Goal: Information Seeking & Learning: Check status

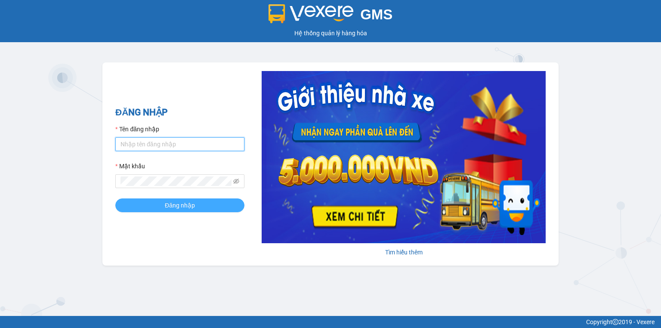
type input "hongvan.tlt"
click at [175, 203] on span "Đăng nhập" at bounding box center [180, 205] width 30 height 9
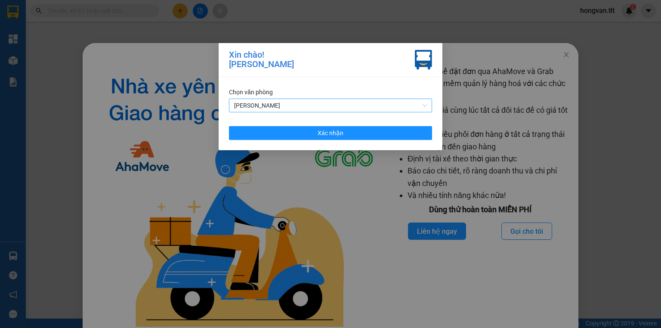
click at [358, 101] on span "[PERSON_NAME]" at bounding box center [330, 105] width 193 height 13
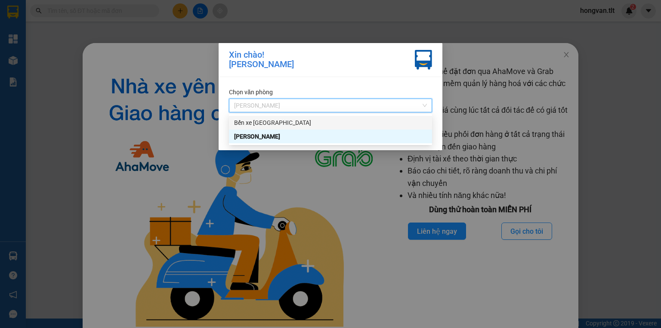
click at [338, 122] on div "Bến xe [GEOGRAPHIC_DATA]" at bounding box center [330, 122] width 193 height 9
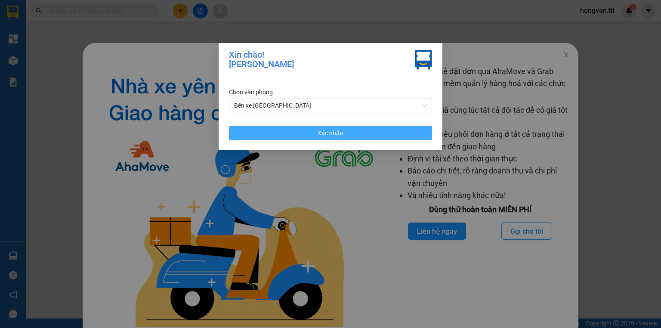
drag, startPoint x: 345, startPoint y: 138, endPoint x: 322, endPoint y: 131, distance: 24.0
click at [345, 138] on button "Xác nhận" at bounding box center [330, 133] width 203 height 14
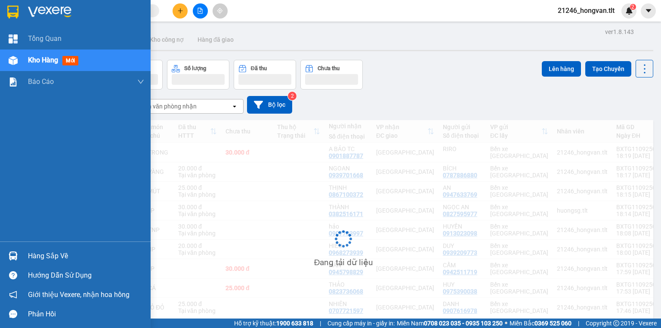
click at [63, 250] on div "Hàng sắp về" at bounding box center [86, 256] width 116 height 13
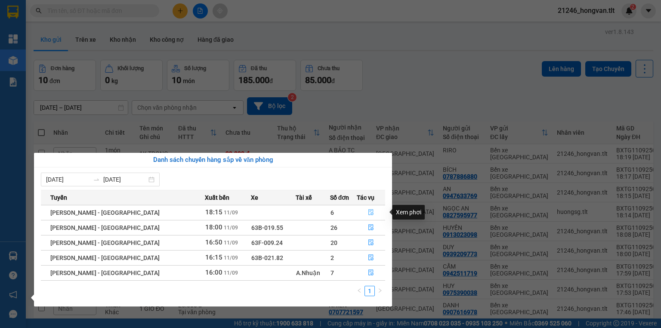
click at [370, 212] on icon "file-done" at bounding box center [371, 212] width 6 height 6
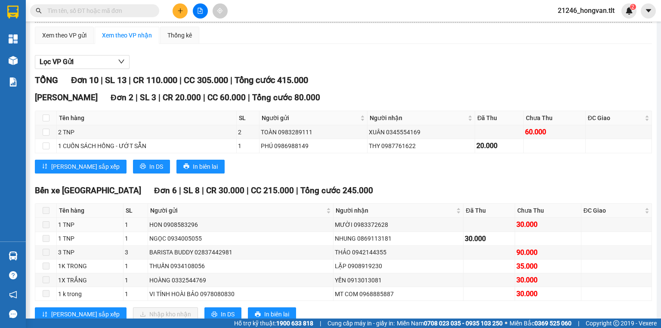
scroll to position [69, 0]
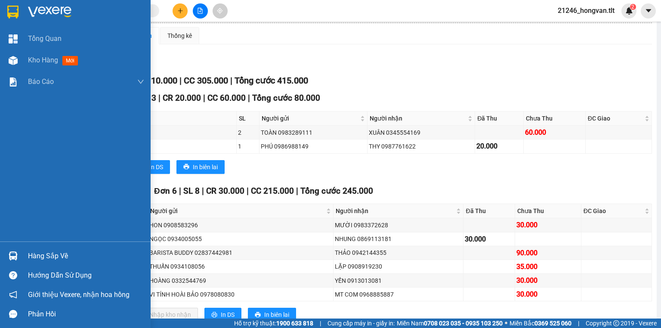
click at [56, 258] on div "Hàng sắp về" at bounding box center [86, 256] width 116 height 13
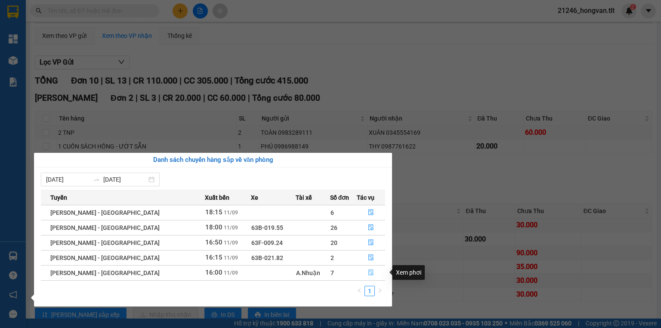
click at [371, 269] on button "button" at bounding box center [371, 273] width 28 height 14
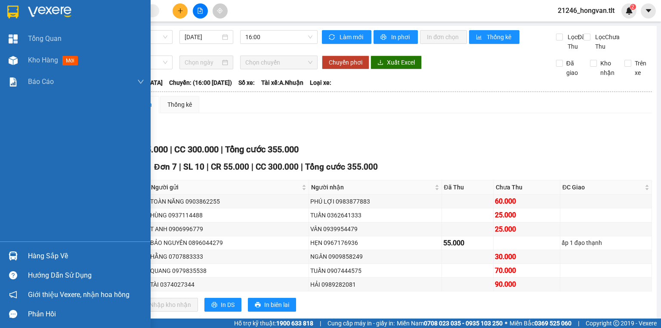
drag, startPoint x: 23, startPoint y: 253, endPoint x: 0, endPoint y: 254, distance: 22.8
click at [23, 253] on div "Hàng sắp về" at bounding box center [75, 255] width 151 height 19
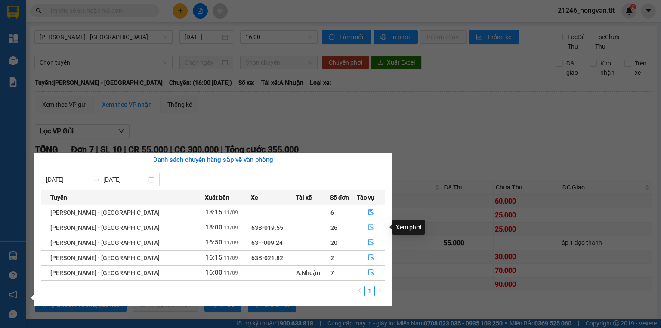
click at [368, 225] on icon "file-done" at bounding box center [371, 227] width 6 height 6
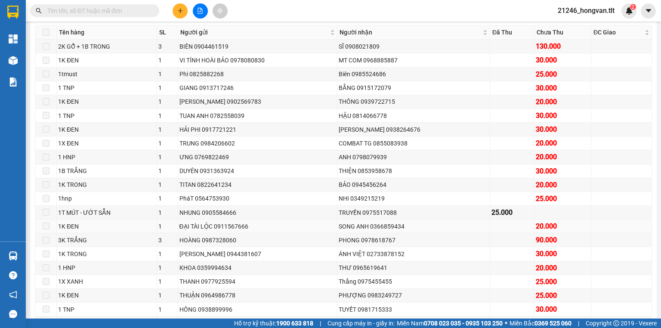
scroll to position [103, 0]
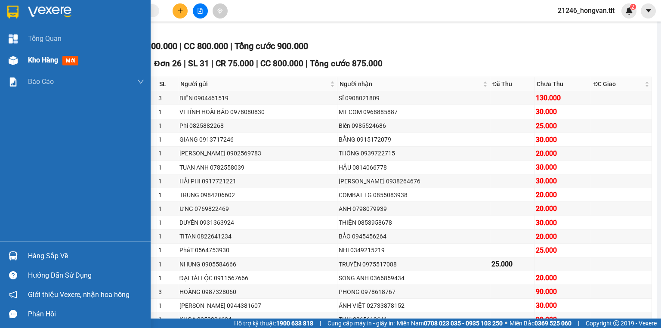
click at [60, 59] on div "Kho hàng mới" at bounding box center [55, 60] width 54 height 11
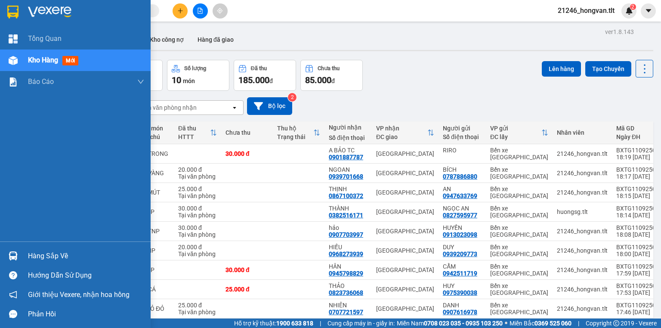
drag, startPoint x: 76, startPoint y: 250, endPoint x: 62, endPoint y: 267, distance: 22.4
click at [75, 250] on div "Hàng sắp về" at bounding box center [86, 256] width 116 height 13
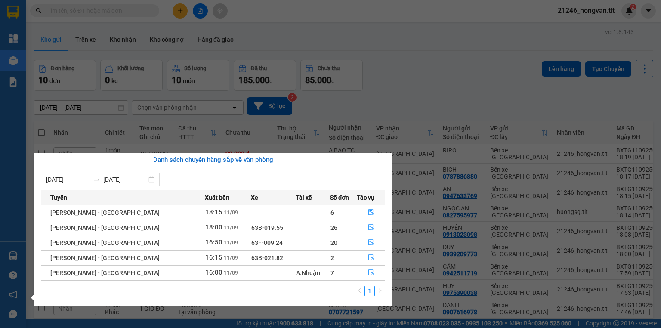
click at [413, 65] on section "Kết quả tìm kiếm ( 0 ) Bộ lọc No Data 21246_hongvan.tlt 2 Tổng Quan Kho hàng mớ…" at bounding box center [330, 164] width 661 height 328
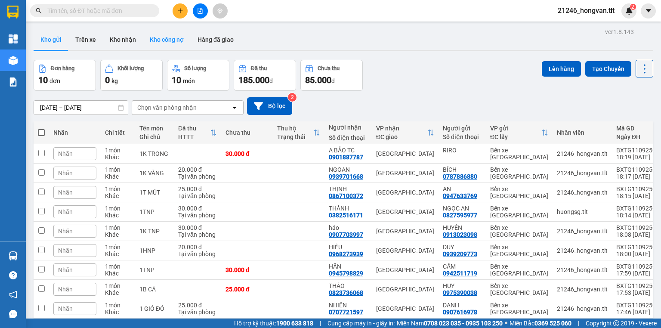
click at [169, 31] on button "Kho công nợ" at bounding box center [167, 39] width 48 height 21
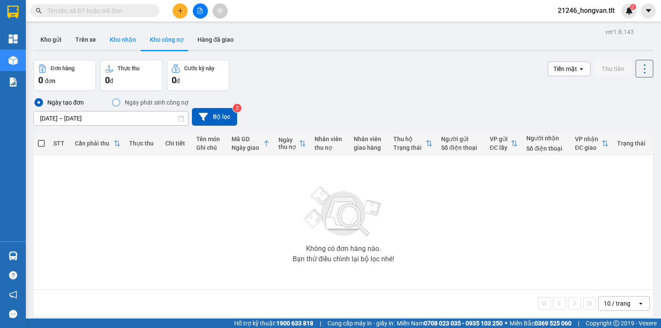
click at [127, 41] on button "Kho nhận" at bounding box center [123, 39] width 40 height 21
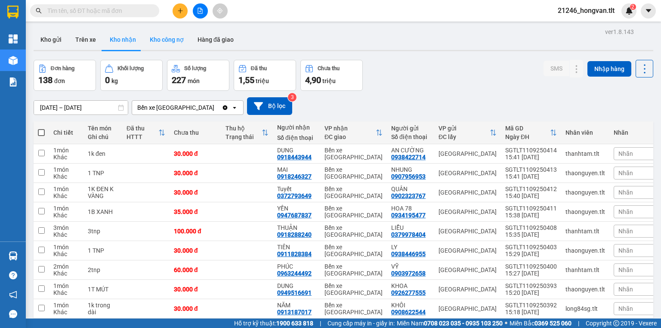
click at [164, 35] on button "Kho công nợ" at bounding box center [167, 39] width 48 height 21
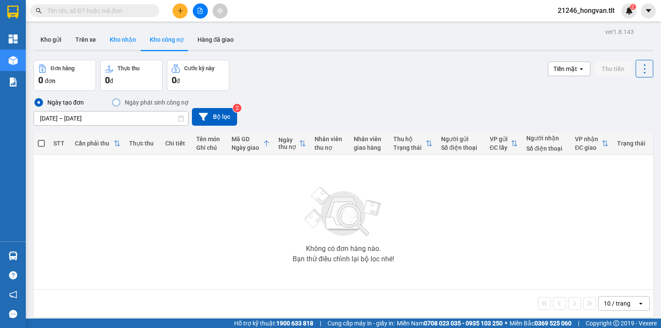
click at [126, 39] on button "Kho nhận" at bounding box center [123, 39] width 40 height 21
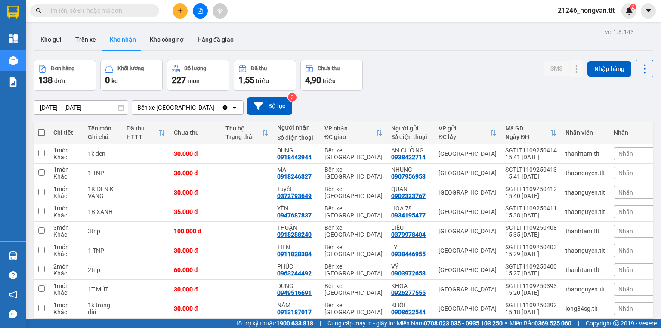
click at [45, 111] on input "[DATE] – [DATE]" at bounding box center [81, 108] width 94 height 14
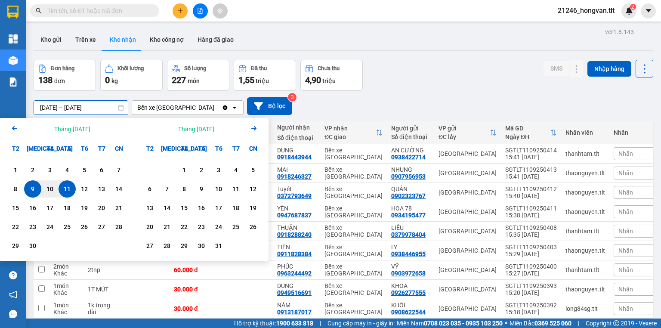
click at [14, 127] on icon "Previous month." at bounding box center [14, 128] width 5 height 4
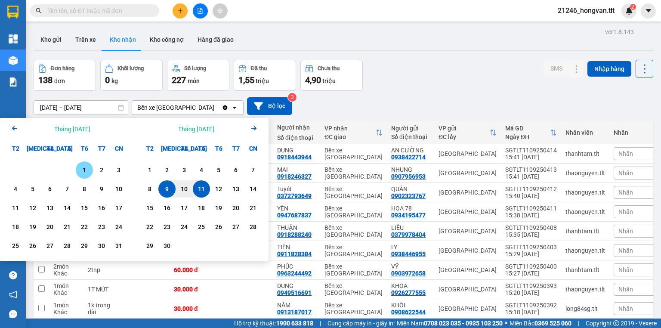
click at [14, 127] on icon "Previous month." at bounding box center [14, 128] width 5 height 4
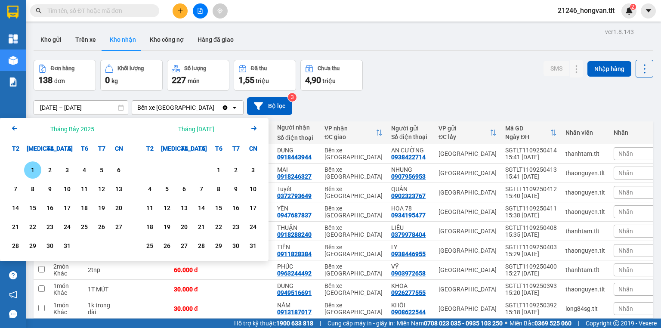
click at [33, 167] on div "1" at bounding box center [33, 170] width 12 height 10
click at [253, 129] on icon "Arrow Right" at bounding box center [254, 128] width 10 height 10
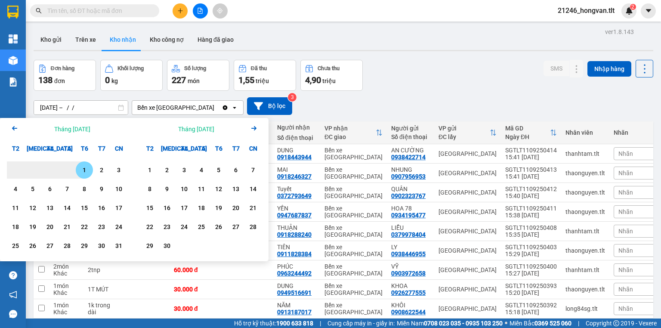
click at [253, 129] on icon "Arrow Right" at bounding box center [254, 128] width 10 height 10
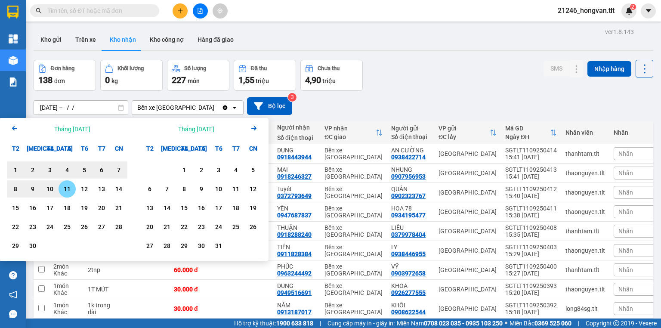
click at [70, 185] on div "11" at bounding box center [67, 189] width 12 height 10
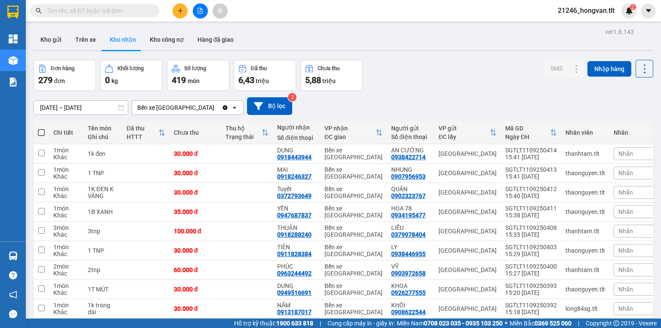
click at [85, 110] on input "01/07/2025 – 11/09/2025" at bounding box center [81, 108] width 94 height 14
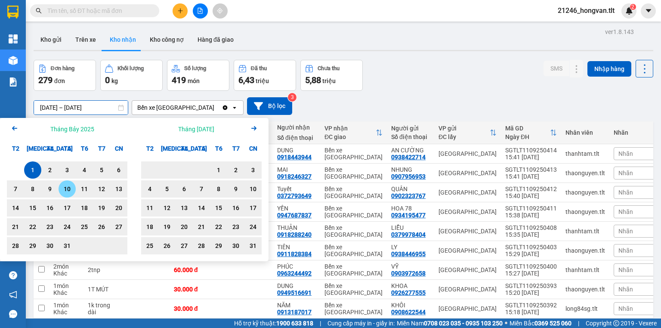
click at [62, 192] on div "10" at bounding box center [67, 189] width 12 height 10
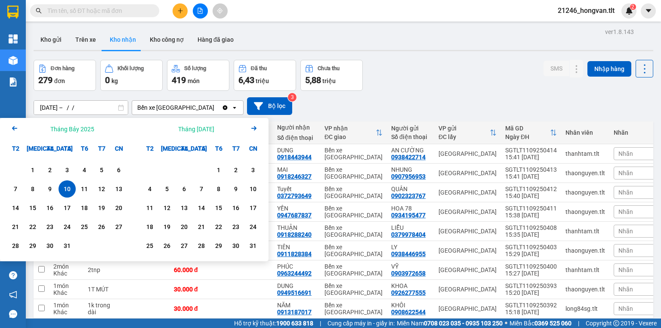
click at [12, 126] on icon "Arrow Left" at bounding box center [14, 128] width 10 height 10
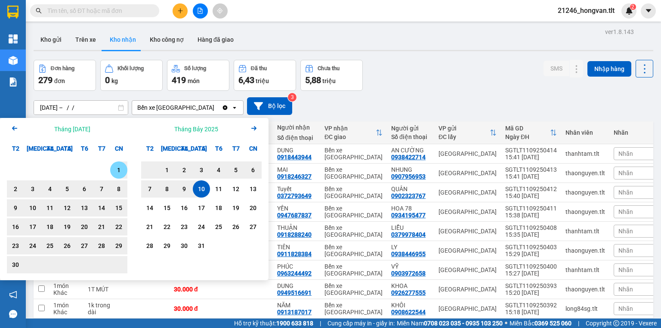
click at [12, 126] on icon "Arrow Left" at bounding box center [14, 128] width 10 height 10
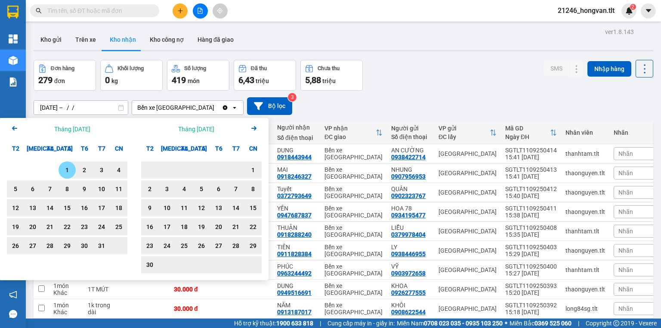
drag, startPoint x: 12, startPoint y: 126, endPoint x: 17, endPoint y: 130, distance: 6.4
click at [14, 127] on icon "Arrow Left" at bounding box center [14, 128] width 10 height 10
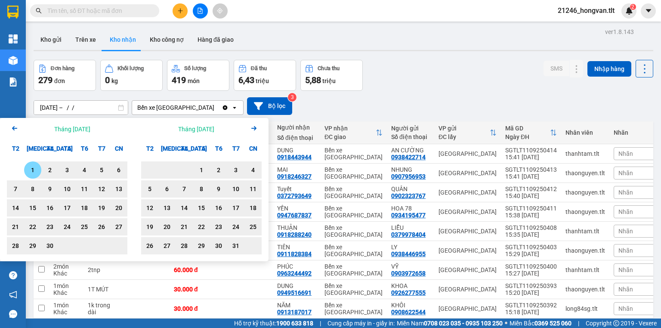
click at [33, 166] on div "1" at bounding box center [33, 170] width 12 height 10
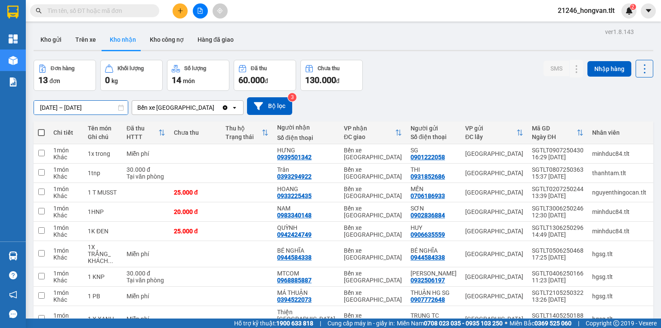
click at [84, 106] on input "01/04/2025 – 10/07/2025" at bounding box center [81, 108] width 94 height 14
click at [281, 111] on button "Bộ lọc" at bounding box center [269, 106] width 45 height 18
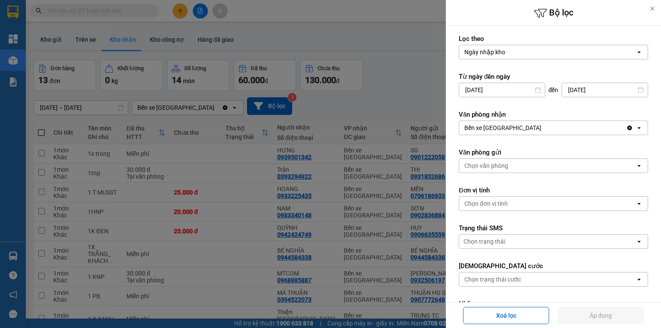
click at [95, 108] on div at bounding box center [330, 164] width 661 height 328
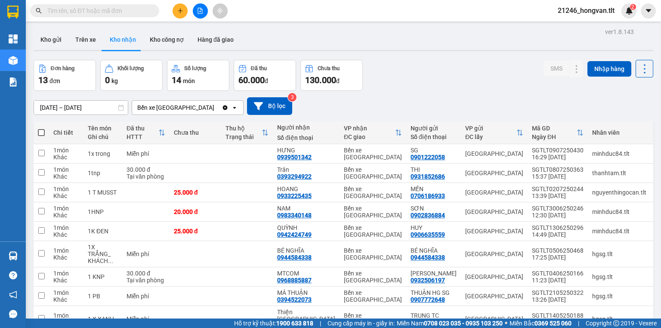
click at [84, 106] on input "01/04/2025 – 10/07/2025" at bounding box center [81, 108] width 94 height 14
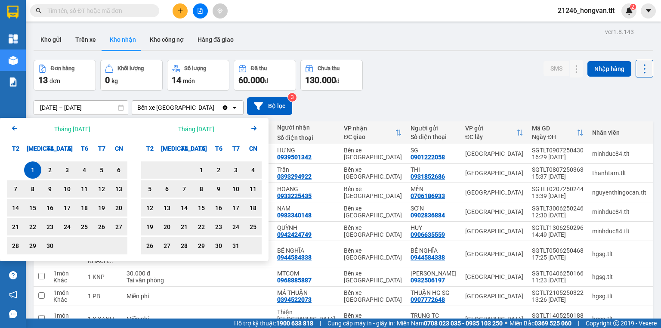
click at [250, 128] on icon "Arrow Right" at bounding box center [254, 128] width 10 height 10
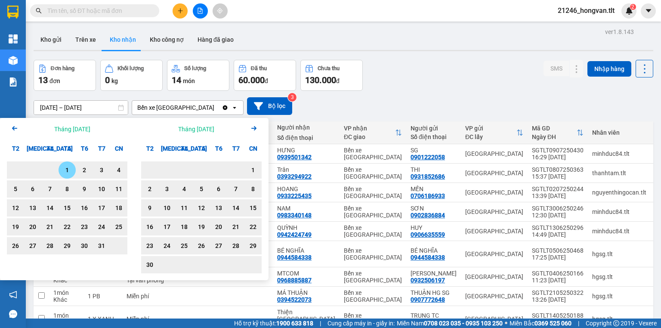
click at [250, 128] on icon "Arrow Right" at bounding box center [254, 128] width 10 height 10
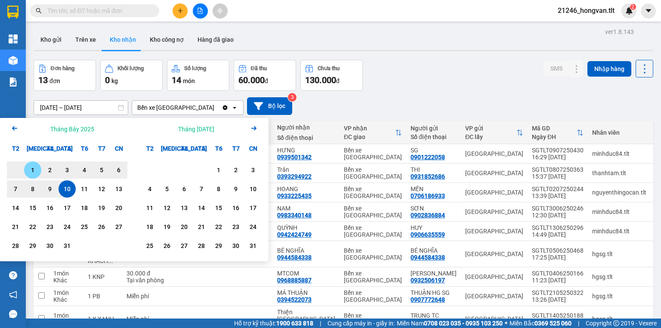
click at [249, 128] on icon "Arrow Right" at bounding box center [254, 128] width 10 height 10
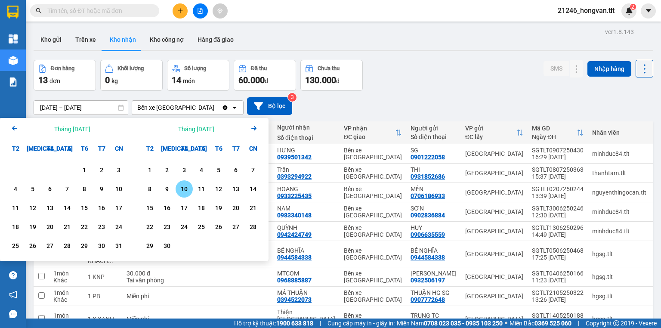
click at [186, 188] on div "10" at bounding box center [184, 189] width 12 height 10
click at [15, 128] on icon "Previous month." at bounding box center [14, 128] width 5 height 4
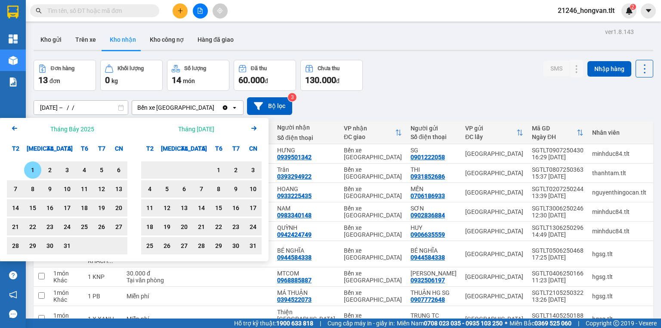
click at [15, 128] on icon "Previous month." at bounding box center [14, 128] width 5 height 4
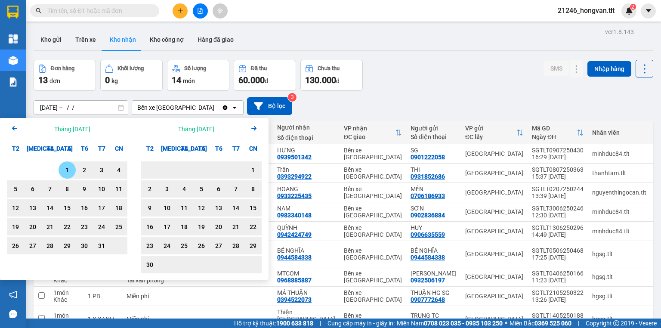
click at [46, 108] on input "10/09/2025 – / /" at bounding box center [81, 108] width 94 height 14
click at [17, 123] on icon "Arrow Left" at bounding box center [14, 128] width 10 height 10
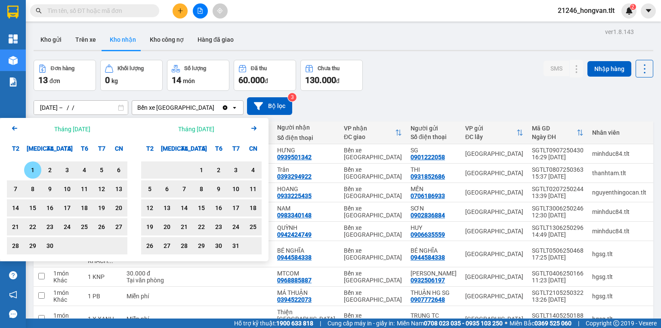
click at [17, 123] on icon "Arrow Left" at bounding box center [14, 128] width 10 height 10
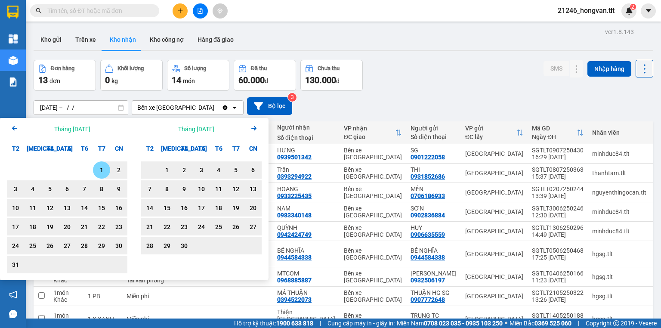
click at [17, 123] on icon "Arrow Left" at bounding box center [14, 128] width 10 height 10
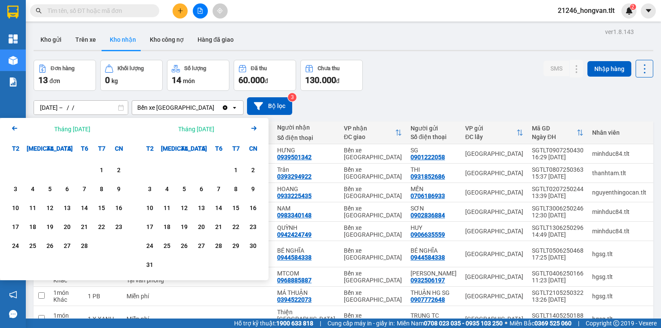
click at [256, 130] on icon "Arrow Right" at bounding box center [254, 128] width 10 height 10
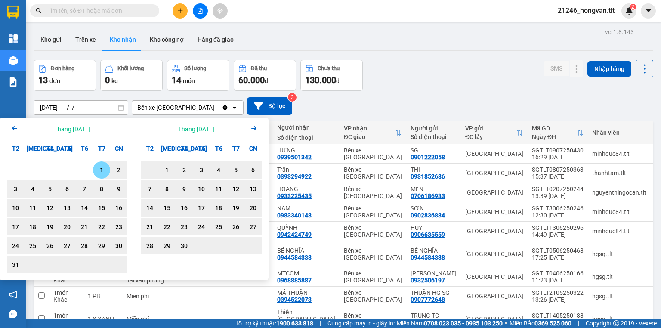
click at [256, 130] on icon "Arrow Right" at bounding box center [254, 128] width 10 height 10
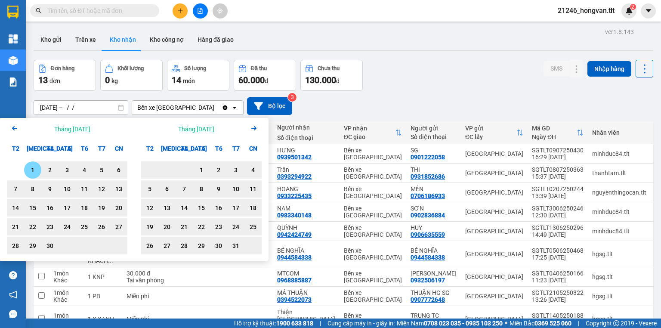
click at [29, 169] on div "1" at bounding box center [33, 170] width 12 height 10
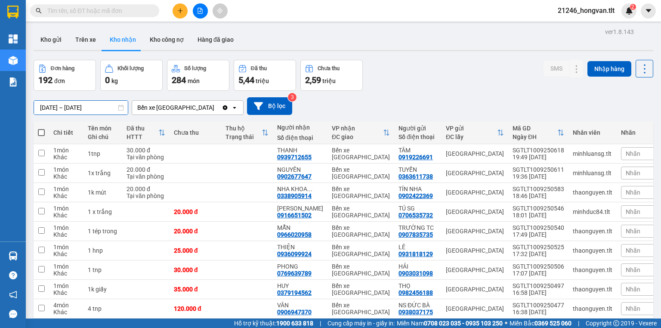
click at [88, 108] on input "01/04/2025 – 10/09/2025" at bounding box center [81, 108] width 94 height 14
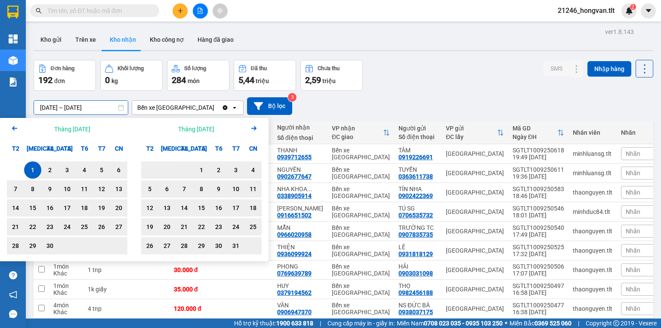
click at [31, 171] on div "1" at bounding box center [33, 170] width 12 height 10
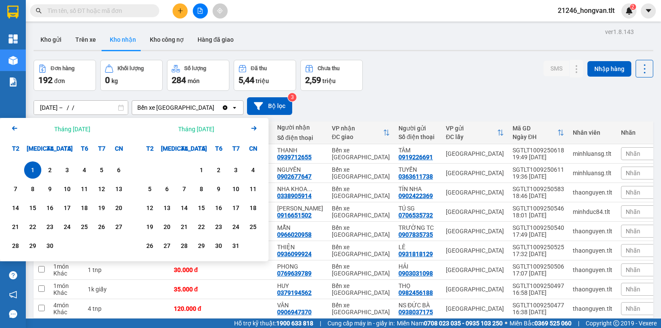
click at [33, 166] on div "1" at bounding box center [33, 170] width 12 height 10
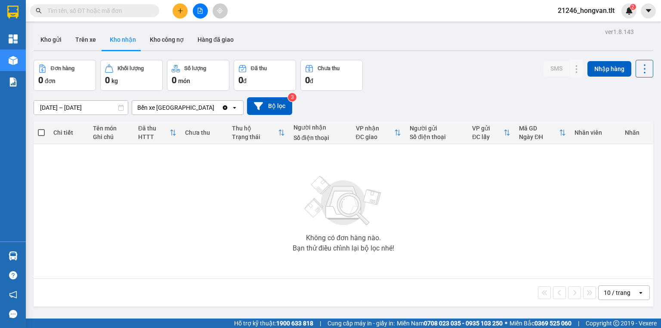
click at [43, 107] on input "01/04/2025 – 01/04/2025" at bounding box center [81, 108] width 94 height 14
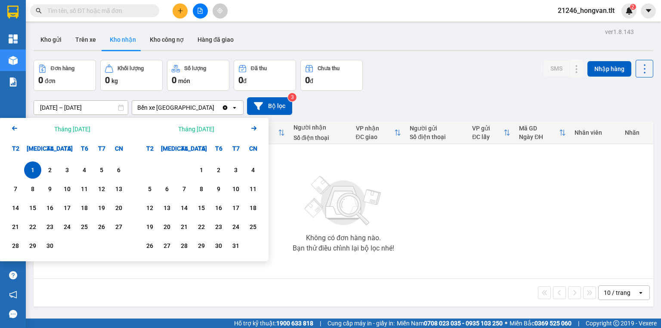
click at [31, 168] on div "1" at bounding box center [33, 170] width 12 height 10
click at [85, 107] on input "01/04/2025 – / /" at bounding box center [81, 108] width 94 height 14
click at [87, 108] on input "01/04/2025 – / /" at bounding box center [81, 108] width 94 height 14
click at [253, 127] on icon "Arrow Right" at bounding box center [254, 128] width 10 height 10
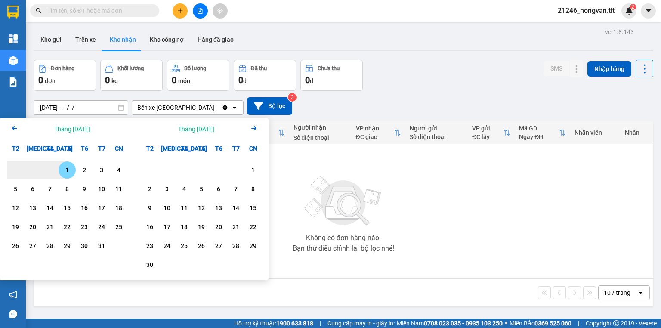
click at [253, 127] on icon "Arrow Right" at bounding box center [254, 128] width 10 height 10
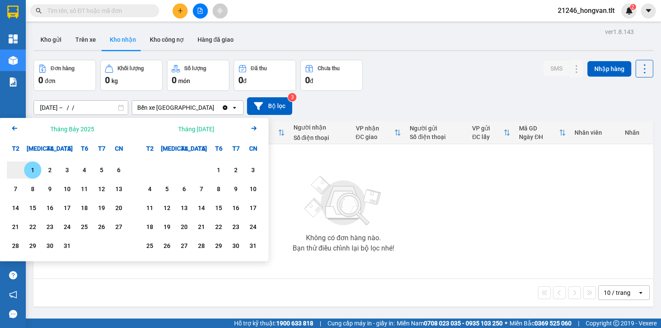
click at [253, 127] on icon "Arrow Right" at bounding box center [254, 128] width 10 height 10
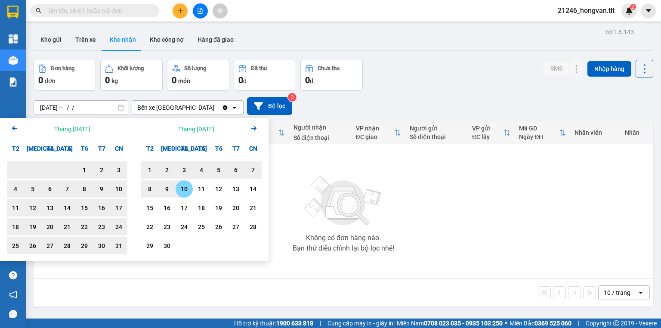
click at [187, 189] on div "10" at bounding box center [184, 189] width 12 height 10
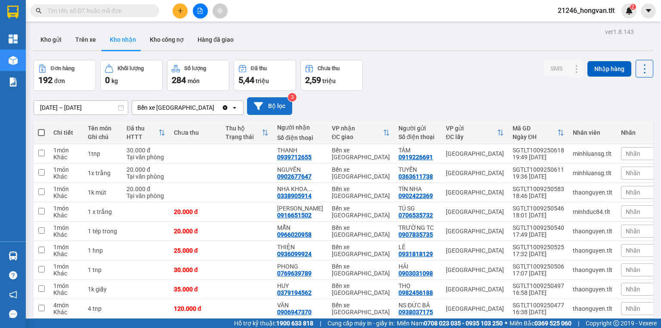
click at [277, 105] on button "Bộ lọc" at bounding box center [269, 106] width 45 height 18
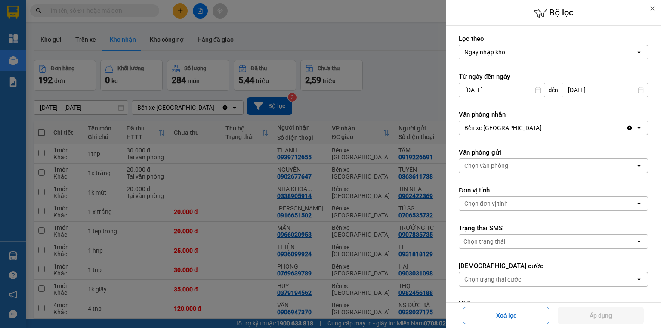
click at [500, 281] on div "Chọn trạng thái cước" at bounding box center [492, 279] width 57 height 9
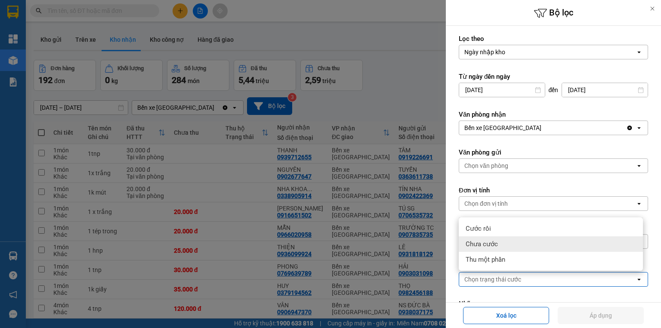
click at [513, 242] on div "Chưa cước" at bounding box center [551, 243] width 184 height 15
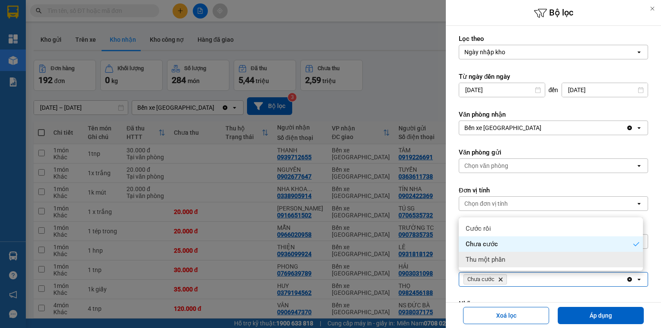
drag, startPoint x: 623, startPoint y: 314, endPoint x: 608, endPoint y: 325, distance: 18.4
click at [623, 314] on button "Áp dụng" at bounding box center [601, 315] width 86 height 17
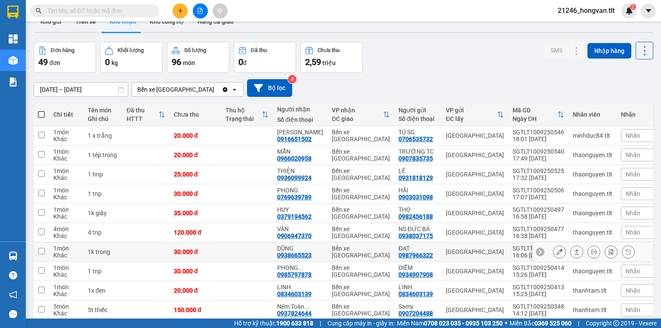
scroll to position [56, 0]
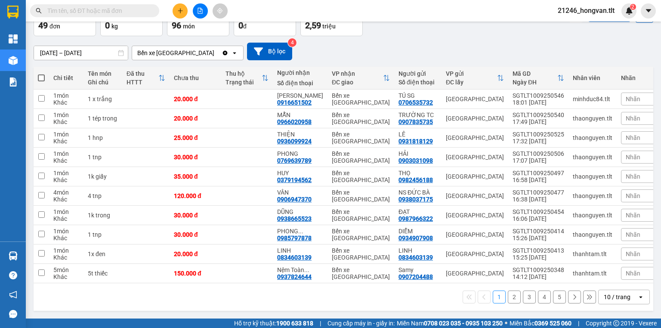
click at [510, 292] on button "2" at bounding box center [514, 296] width 13 height 13
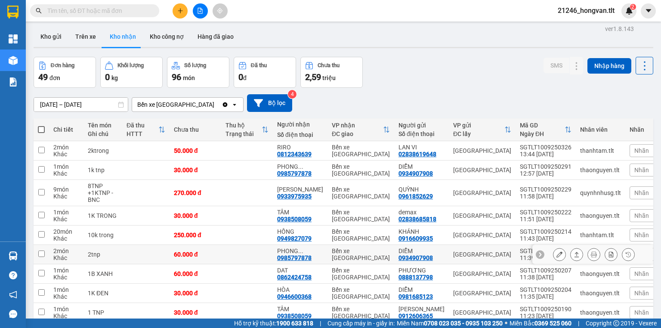
scroll to position [0, 0]
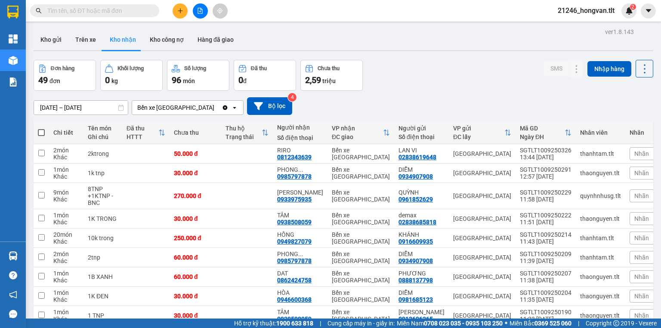
click at [84, 108] on input "01/04/2025 – 10/09/2025" at bounding box center [81, 108] width 94 height 14
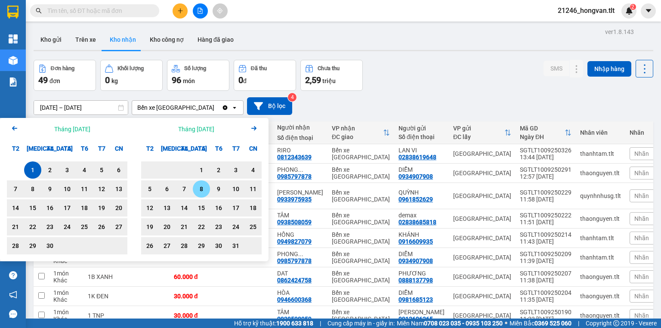
click at [195, 187] on div "8" at bounding box center [201, 189] width 12 height 10
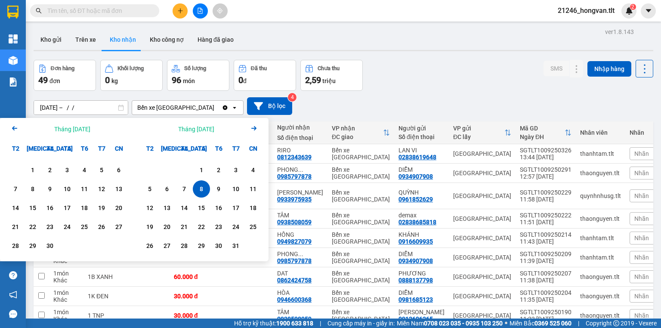
click at [12, 123] on icon "Arrow Left" at bounding box center [14, 128] width 10 height 10
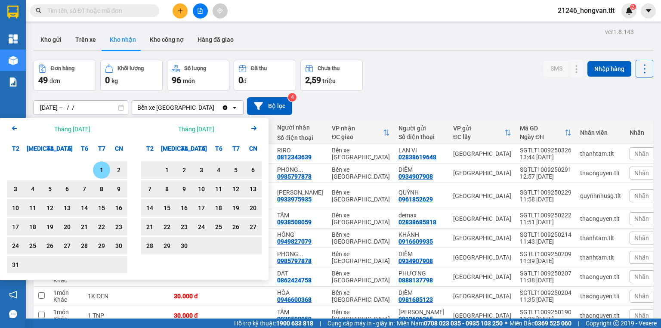
click at [12, 123] on icon "Arrow Left" at bounding box center [14, 128] width 10 height 10
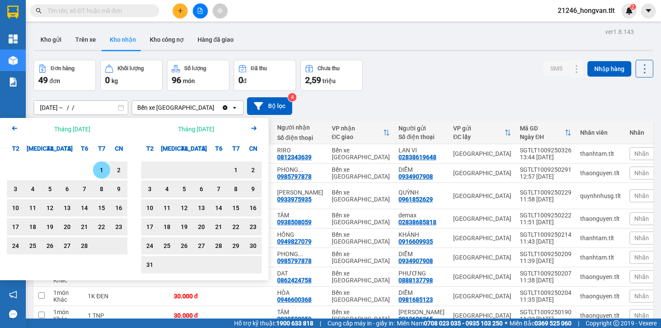
click at [102, 161] on div "1 2 3 4 5 6 7 8 9 10 11 12 13 14 15 16 17 18 19 20 21 22 23 24 25 26 27 28" at bounding box center [67, 209] width 134 height 104
click at [102, 165] on div "1" at bounding box center [102, 170] width 12 height 10
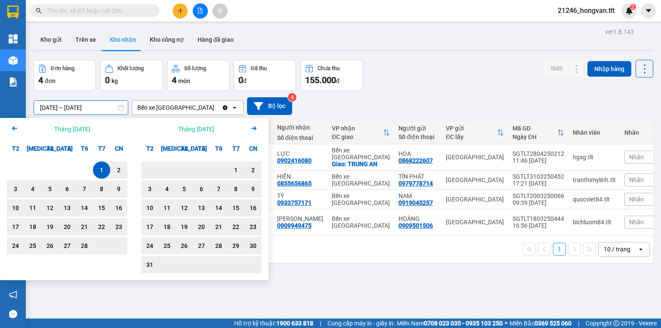
click at [86, 107] on input "01/02/2025 – 08/05/2025" at bounding box center [81, 108] width 94 height 14
click at [249, 130] on icon "Arrow Right" at bounding box center [254, 128] width 10 height 10
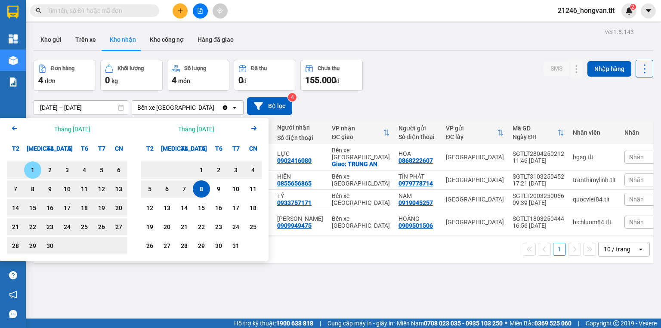
click at [249, 130] on icon "Arrow Right" at bounding box center [254, 128] width 10 height 10
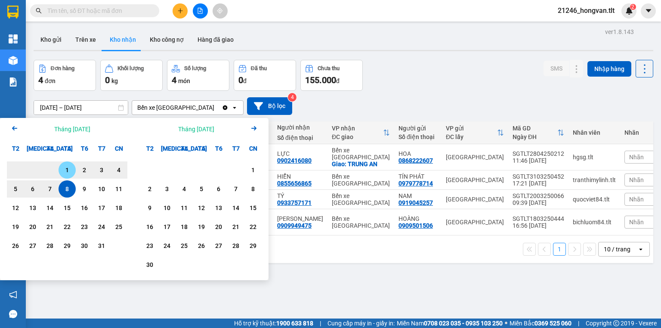
click at [249, 130] on icon "Arrow Right" at bounding box center [254, 128] width 10 height 10
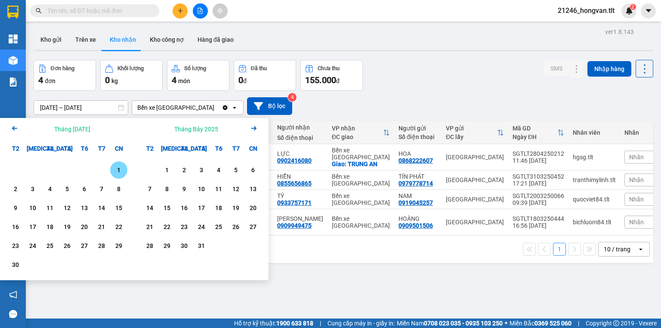
click at [249, 130] on icon "Arrow Right" at bounding box center [254, 128] width 10 height 10
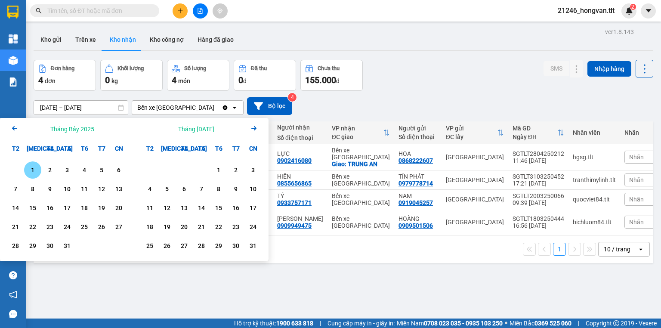
click at [249, 130] on icon "Arrow Right" at bounding box center [254, 128] width 10 height 10
click at [214, 167] on div "5" at bounding box center [219, 170] width 12 height 10
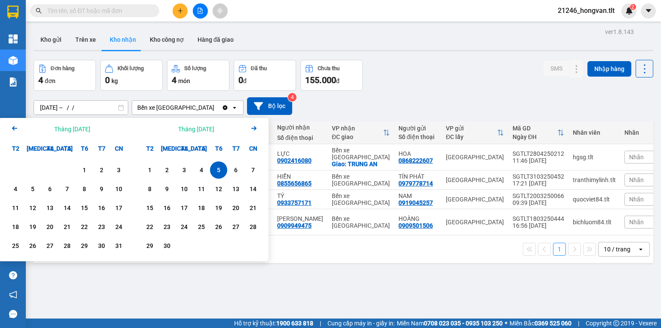
click at [14, 123] on icon "Arrow Left" at bounding box center [14, 128] width 10 height 10
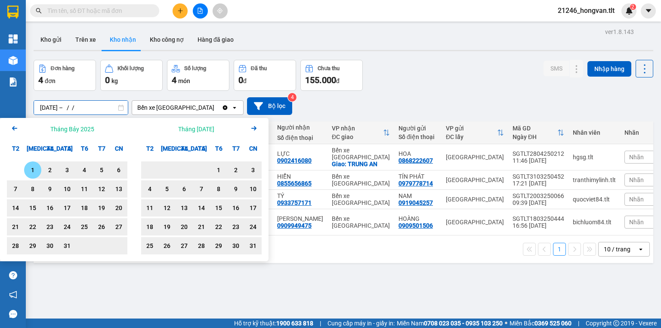
click at [45, 106] on input "05/09/2025 – / /" at bounding box center [81, 108] width 94 height 14
click at [15, 124] on icon "Arrow Left" at bounding box center [14, 128] width 10 height 10
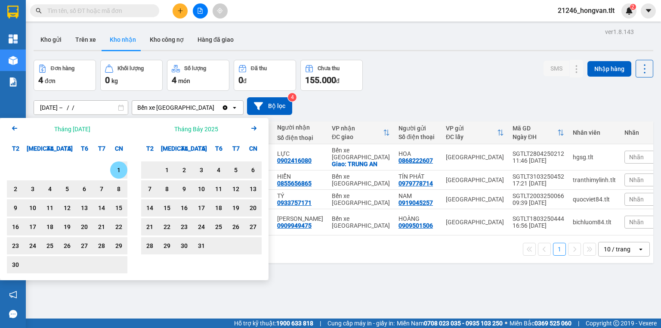
click at [15, 124] on icon "Arrow Left" at bounding box center [14, 128] width 10 height 10
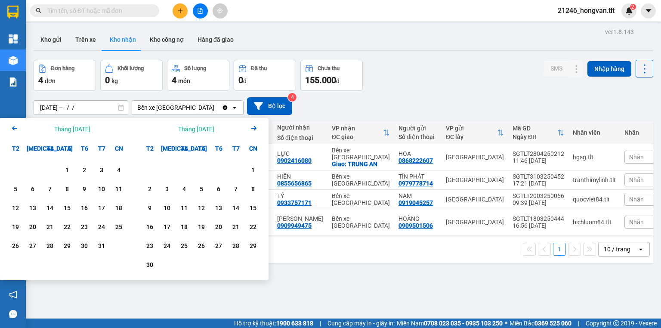
click at [16, 130] on icon "Arrow Left" at bounding box center [14, 128] width 10 height 10
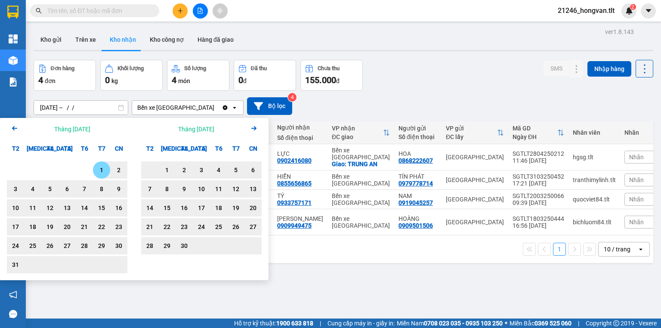
click at [101, 166] on div "1" at bounding box center [102, 170] width 12 height 10
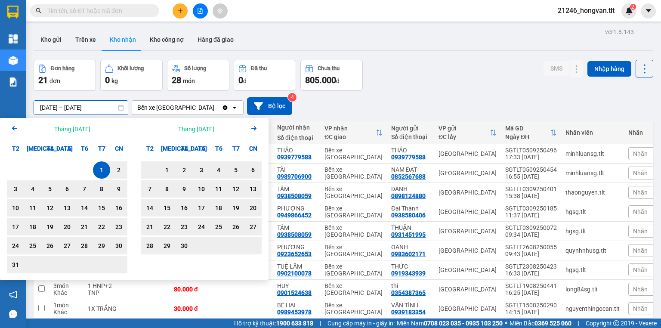
click at [83, 105] on input "01/03/2025 – 05/09/2025" at bounding box center [81, 108] width 94 height 14
click at [390, 106] on div "01/03/2025 – 05/09/2025 Press the down arrow key to interact with the calendar …" at bounding box center [344, 106] width 620 height 18
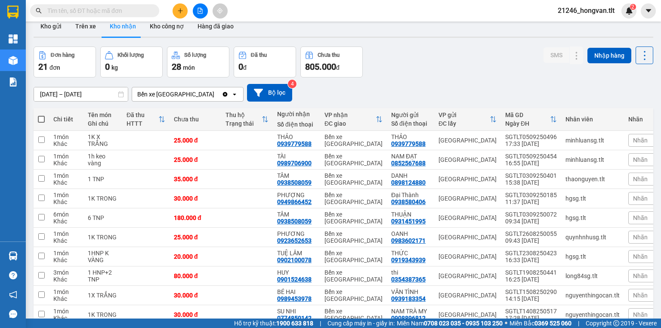
scroll to position [56, 0]
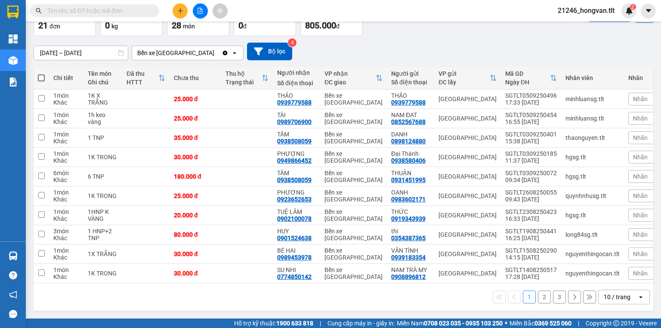
click at [543, 296] on button "2" at bounding box center [544, 296] width 13 height 13
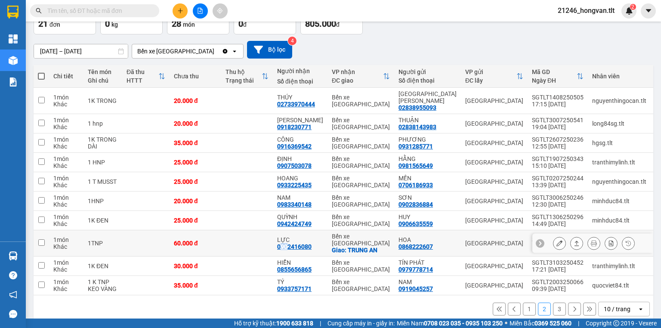
drag, startPoint x: 279, startPoint y: 234, endPoint x: 284, endPoint y: 238, distance: 6.1
click at [286, 243] on div "0902416080" at bounding box center [294, 246] width 34 height 7
drag, startPoint x: 278, startPoint y: 236, endPoint x: 309, endPoint y: 237, distance: 31.0
click at [309, 243] on div "0902416080" at bounding box center [294, 246] width 34 height 7
copy div "0902416080"
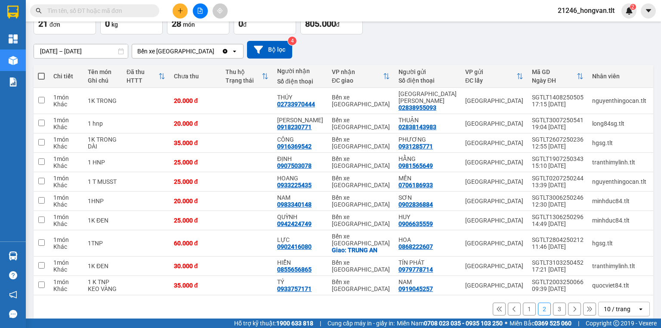
click at [324, 302] on div "1 2 3 10 / trang open" at bounding box center [343, 309] width 613 height 15
click at [553, 302] on button "3" at bounding box center [559, 308] width 13 height 13
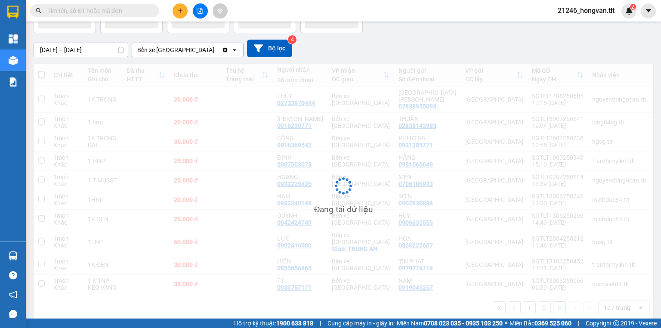
scroll to position [40, 0]
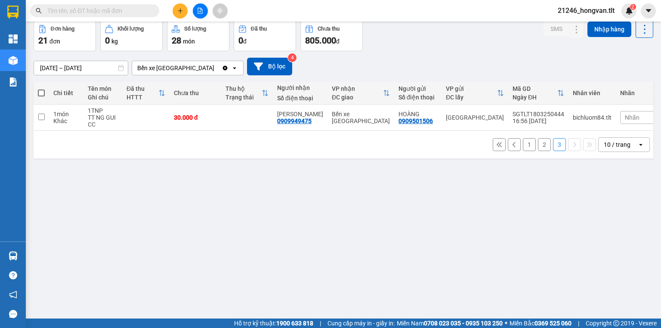
click at [524, 144] on button "1" at bounding box center [529, 144] width 13 height 13
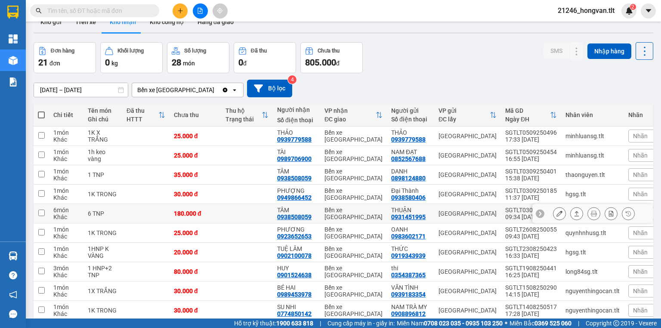
scroll to position [0, 0]
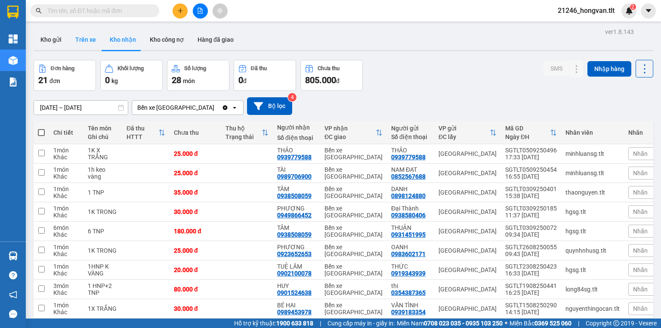
click at [90, 43] on button "Trên xe" at bounding box center [85, 39] width 34 height 21
type input "[DATE] – [DATE]"
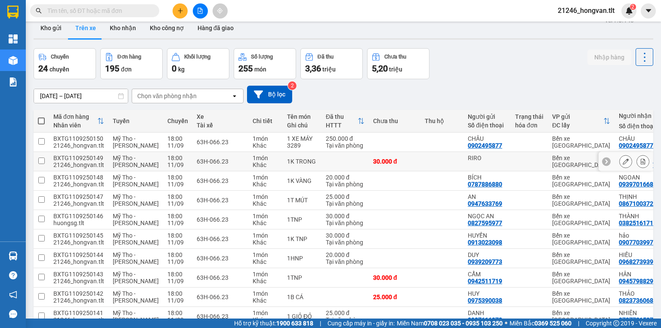
scroll to position [56, 0]
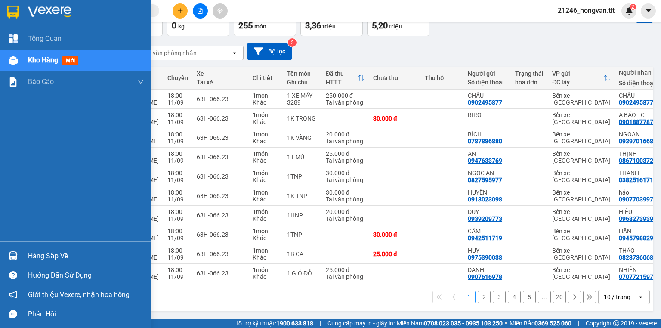
click at [39, 252] on div "Hàng sắp về" at bounding box center [86, 256] width 116 height 13
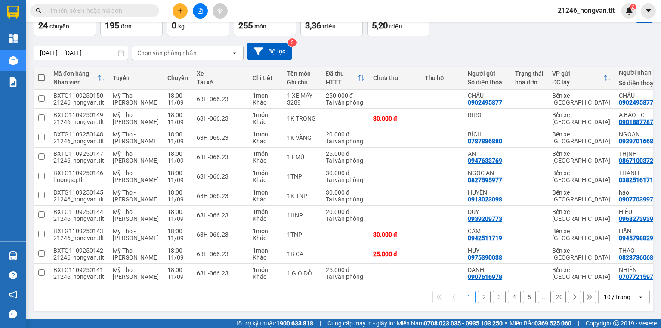
click at [415, 310] on section "Kết quả tìm kiếm ( 0 ) Bộ lọc No Data 21246_hongvan.tlt 2 Tổng Quan Kho hàng mớ…" at bounding box center [330, 164] width 661 height 328
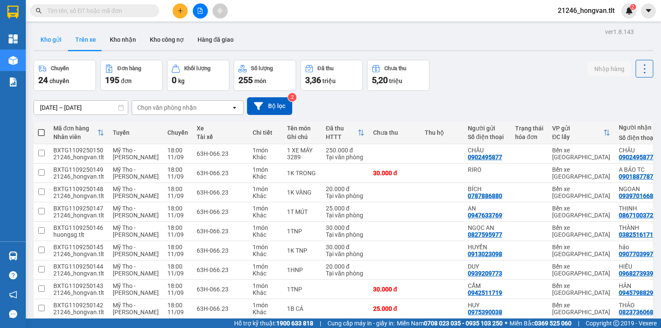
click at [54, 41] on button "Kho gửi" at bounding box center [51, 39] width 35 height 21
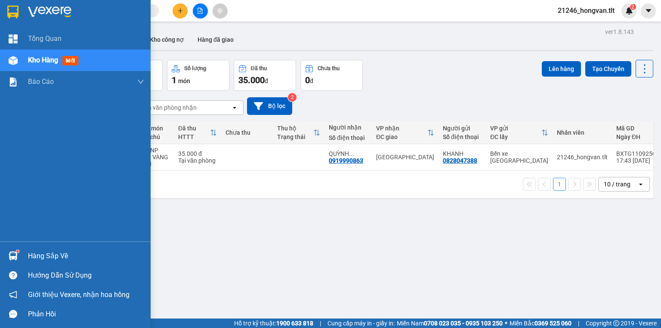
click at [51, 262] on div "Hàng sắp về" at bounding box center [86, 256] width 116 height 13
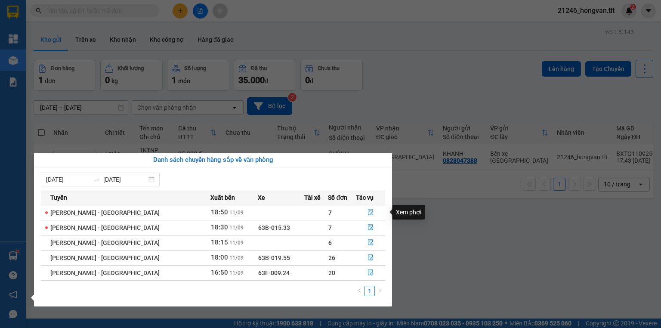
click at [366, 208] on button "button" at bounding box center [370, 213] width 28 height 14
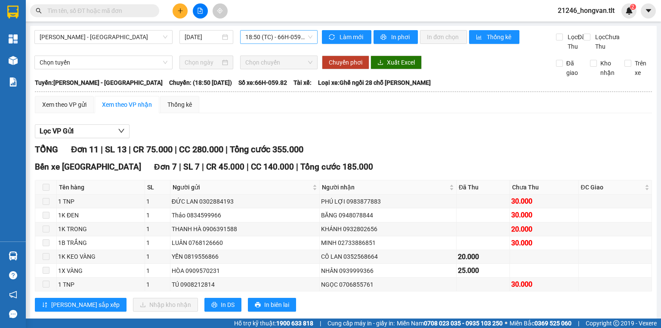
click at [278, 42] on span "18:50 (TC) - 66H-059.82" at bounding box center [279, 37] width 68 height 13
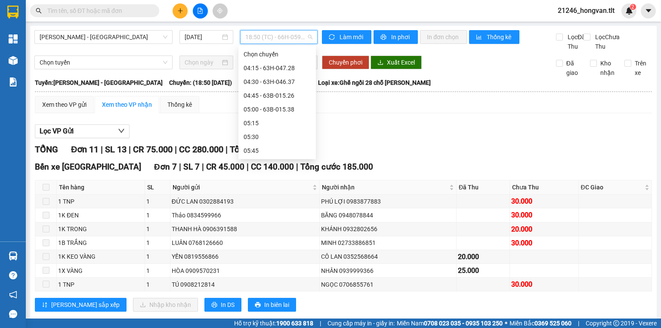
scroll to position [881, 0]
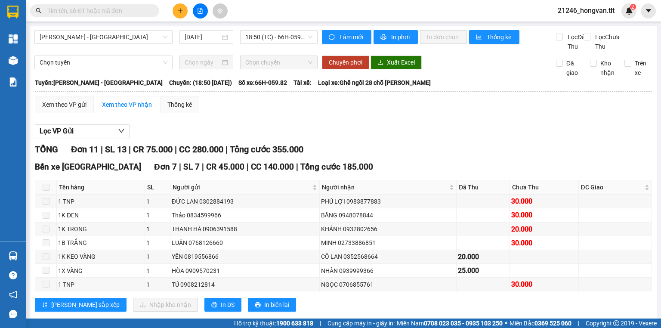
click at [371, 134] on div "Lọc VP Gửi" at bounding box center [343, 131] width 617 height 14
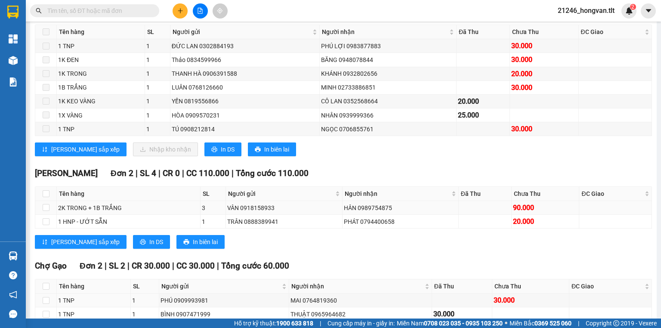
scroll to position [69, 0]
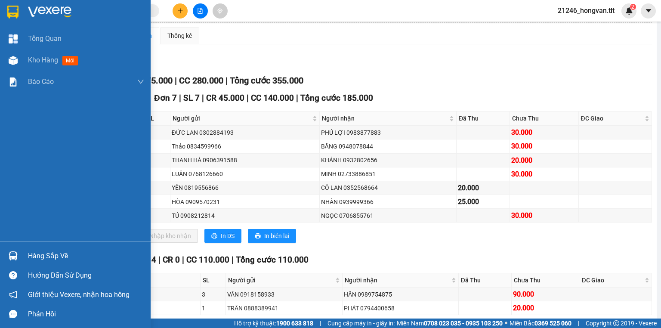
click at [49, 251] on div "Hàng sắp về" at bounding box center [86, 256] width 116 height 13
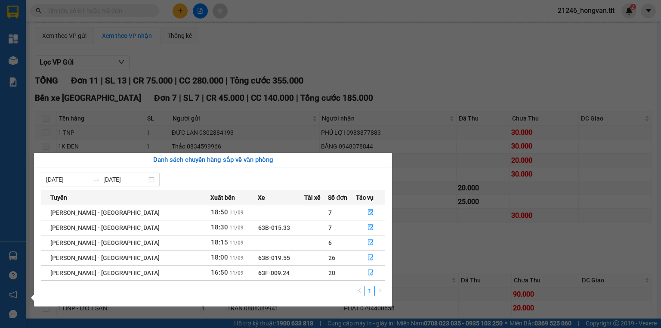
drag, startPoint x: 417, startPoint y: 99, endPoint x: 356, endPoint y: 86, distance: 62.0
click at [417, 98] on section "Kết quả tìm kiếm ( 0 ) Bộ lọc No Data 21246_hongvan.tlt 2 Tổng Quan Kho hàng mớ…" at bounding box center [330, 164] width 661 height 328
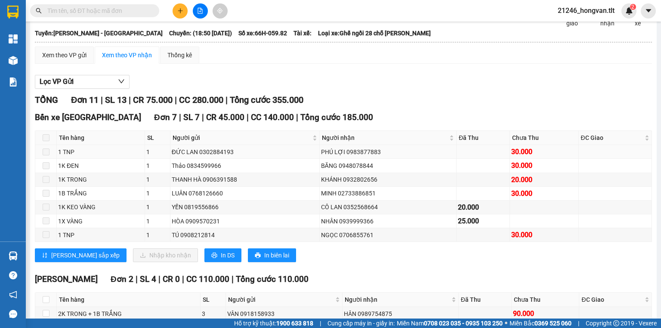
scroll to position [0, 0]
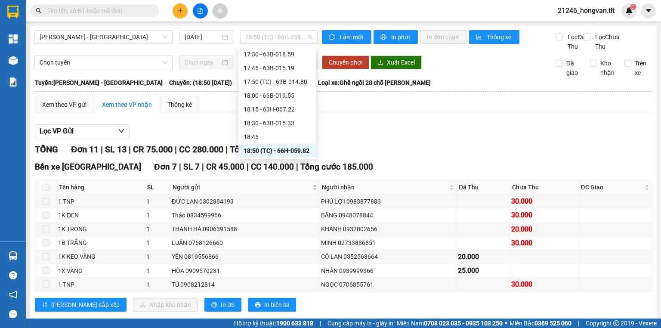
drag, startPoint x: 262, startPoint y: 38, endPoint x: 266, endPoint y: 68, distance: 30.4
click at [262, 40] on span "18:50 (TC) - 66H-059.82" at bounding box center [279, 37] width 68 height 13
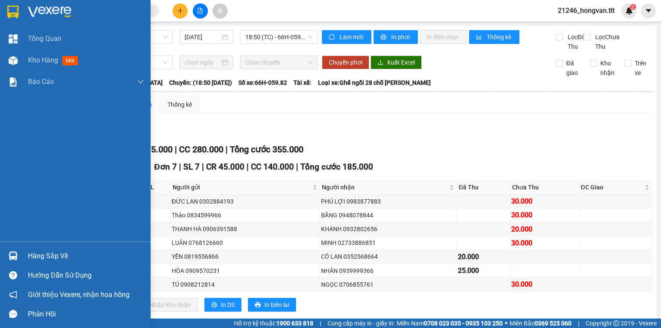
click at [86, 241] on div "Tổng Quan Kho hàng mới Báo cáo Báo cáo dòng tiền (Nhân Viên) Báo cáo dòng tiền …" at bounding box center [75, 134] width 151 height 213
click at [82, 251] on div "Hàng sắp về" at bounding box center [86, 256] width 116 height 13
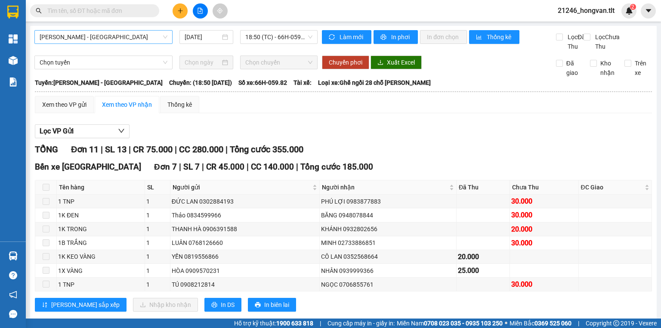
drag, startPoint x: 300, startPoint y: 128, endPoint x: 112, endPoint y: 33, distance: 210.7
click at [299, 128] on section "Kết quả tìm kiếm ( 0 ) Bộ lọc No Data 21246_hongvan.tlt 2 Tổng Quan Kho hàng mớ…" at bounding box center [330, 164] width 661 height 328
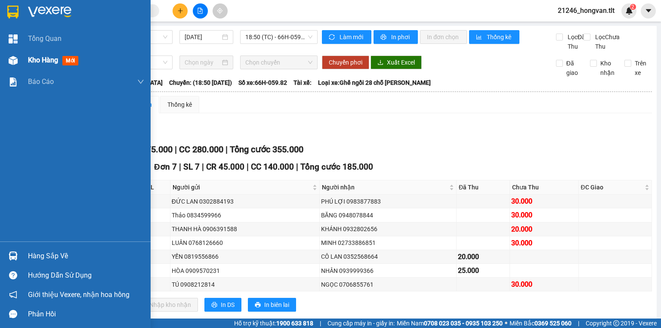
click at [71, 63] on span "mới" at bounding box center [70, 60] width 16 height 9
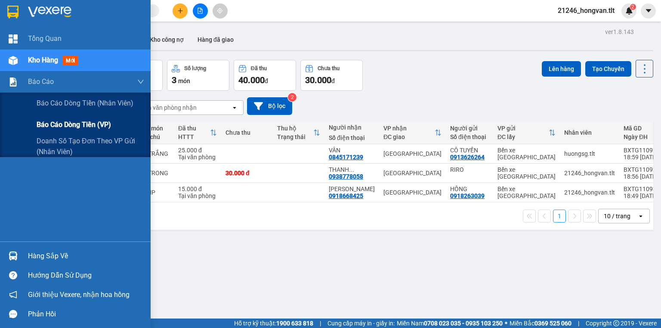
click at [39, 123] on span "Báo cáo dòng tiền (VP)" at bounding box center [74, 124] width 74 height 11
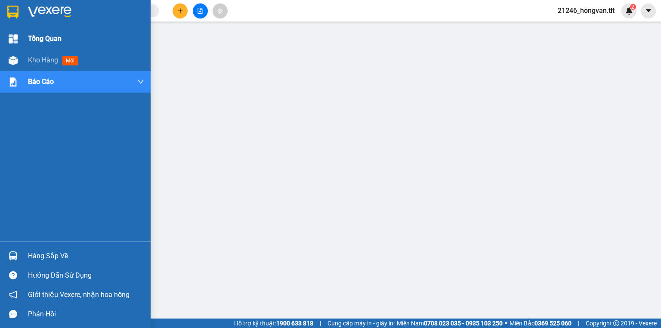
drag, startPoint x: 51, startPoint y: 62, endPoint x: 106, endPoint y: 39, distance: 60.3
click at [52, 63] on span "Kho hàng" at bounding box center [43, 60] width 30 height 8
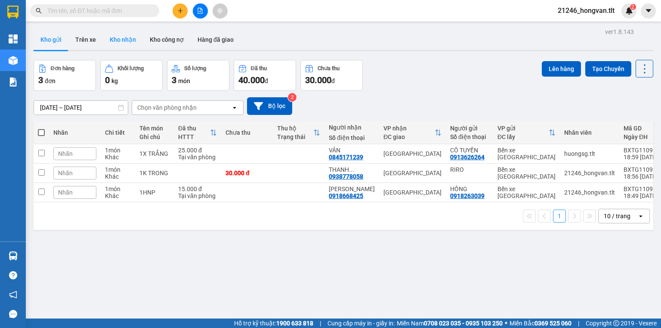
click at [128, 38] on button "Kho nhận" at bounding box center [123, 39] width 40 height 21
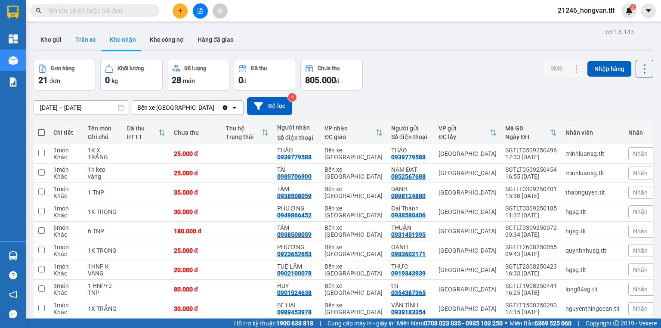
click at [83, 38] on button "Trên xe" at bounding box center [85, 39] width 34 height 21
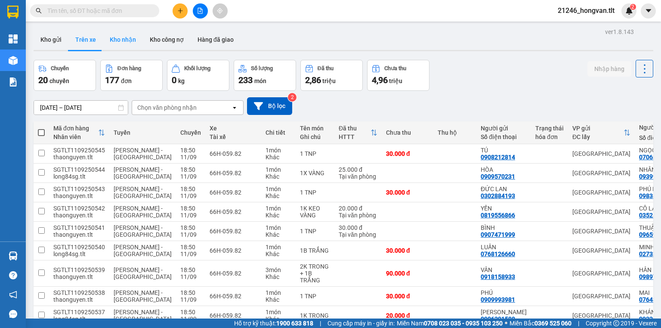
click at [128, 43] on button "Kho nhận" at bounding box center [123, 39] width 40 height 21
type input "01/03/2025 – 05/09/2025"
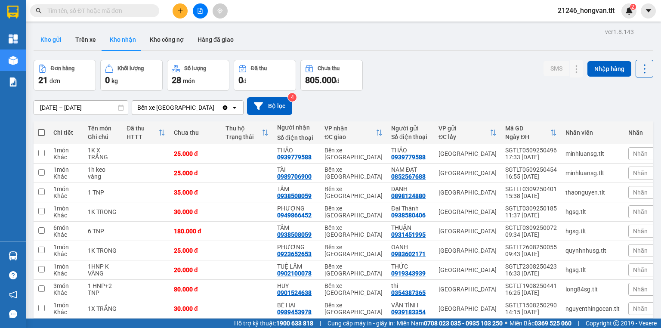
click at [49, 44] on button "Kho gửi" at bounding box center [51, 39] width 35 height 21
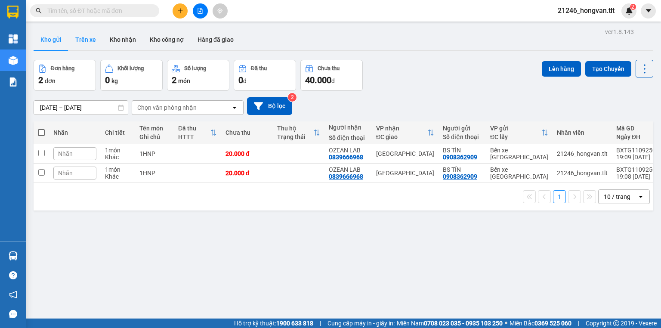
click at [88, 37] on button "Trên xe" at bounding box center [85, 39] width 34 height 21
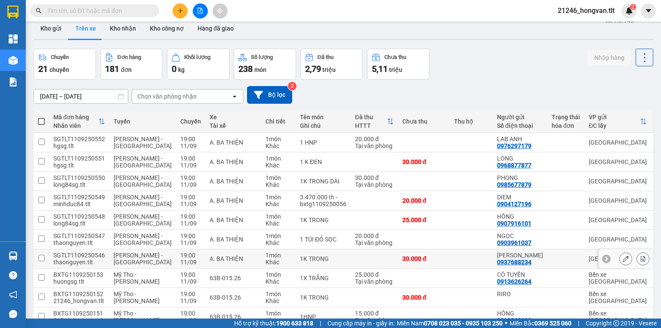
scroll to position [56, 0]
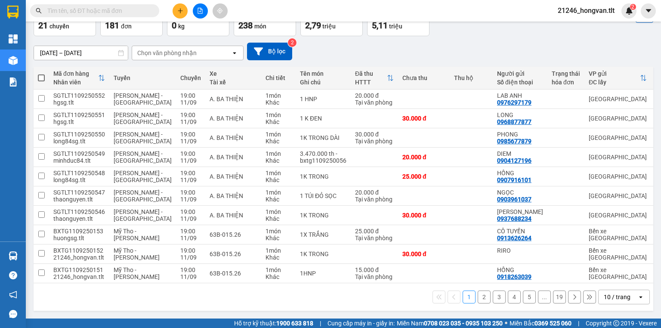
click at [484, 299] on button "2" at bounding box center [484, 296] width 13 height 13
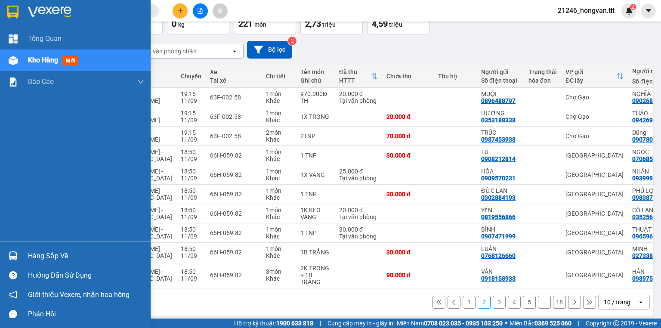
drag, startPoint x: 67, startPoint y: 255, endPoint x: 137, endPoint y: 252, distance: 70.2
click at [68, 255] on div "Hàng sắp về" at bounding box center [86, 256] width 116 height 13
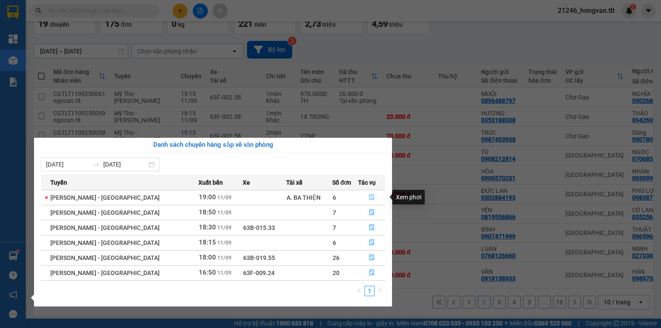
click at [368, 193] on button "button" at bounding box center [371, 198] width 26 height 14
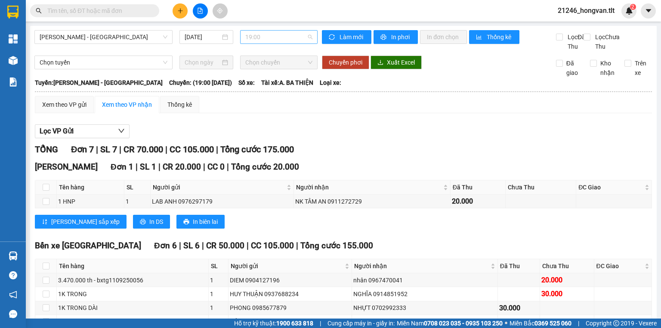
scroll to position [895, 0]
click at [297, 40] on span "19:00" at bounding box center [279, 37] width 68 height 13
click at [388, 138] on div "Lọc VP Gửi" at bounding box center [343, 131] width 617 height 14
click at [289, 41] on span "19:00" at bounding box center [279, 37] width 68 height 13
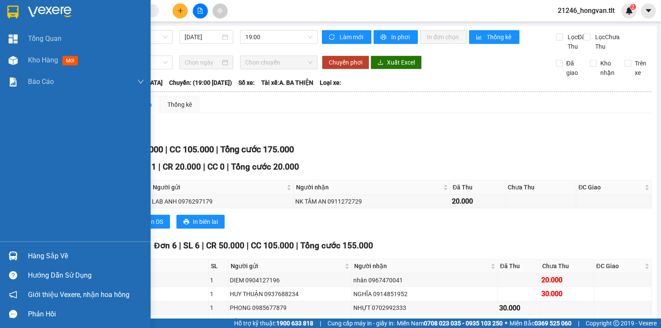
click at [48, 253] on div "Hàng sắp về" at bounding box center [86, 256] width 116 height 13
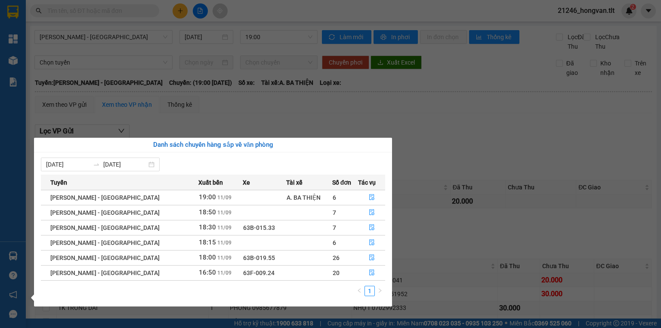
click at [456, 130] on section "Kết quả tìm kiếm ( 0 ) Bộ lọc No Data 21246_hongvan.tlt 2 Tổng Quan Kho hàng mớ…" at bounding box center [330, 164] width 661 height 328
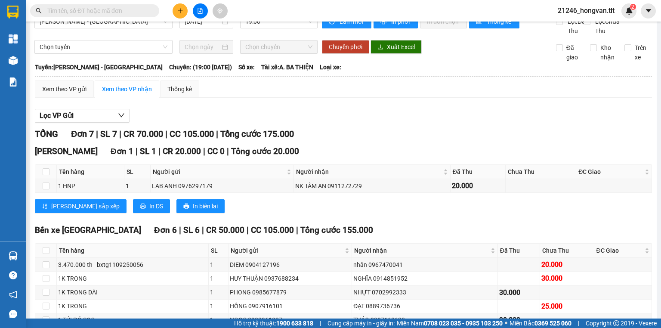
scroll to position [69, 0]
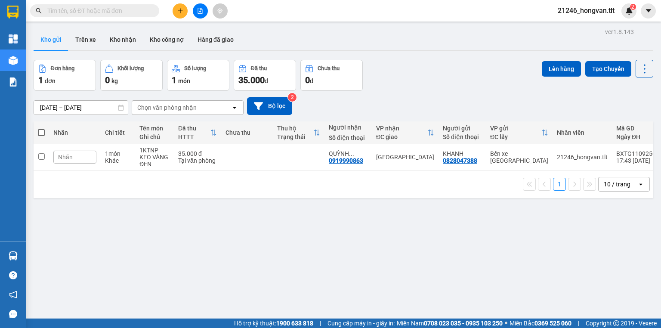
click at [103, 12] on input "text" at bounding box center [98, 10] width 102 height 9
paste input "0902416080"
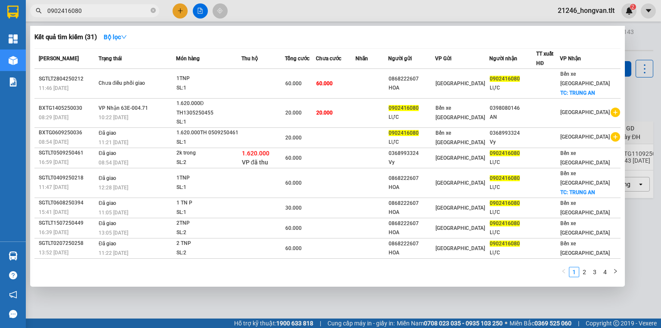
type input "0902416080"
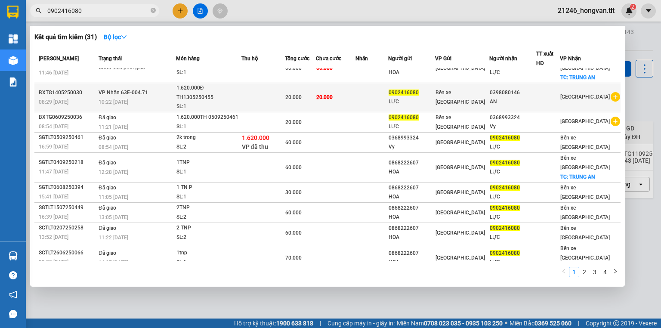
scroll to position [16, 0]
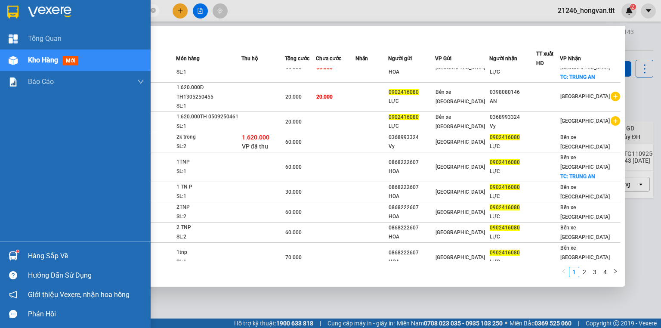
click at [37, 258] on div "Hàng sắp về" at bounding box center [86, 256] width 116 height 13
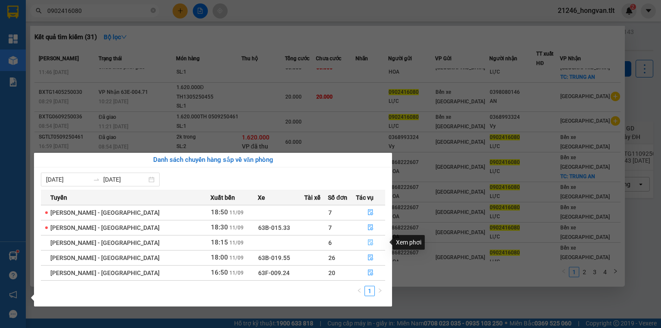
click at [367, 239] on icon "file-done" at bounding box center [370, 242] width 6 height 6
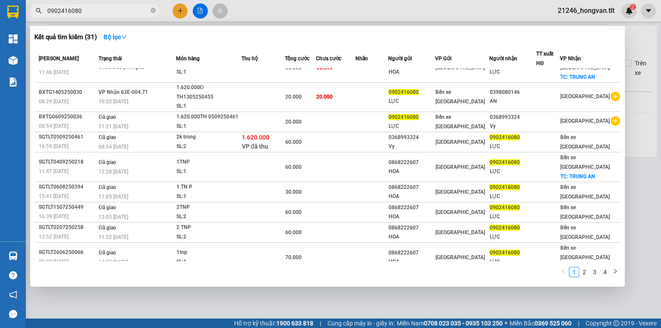
click at [412, 313] on div at bounding box center [330, 164] width 661 height 328
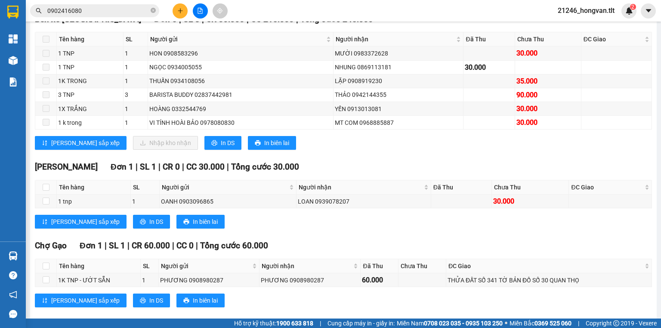
scroll to position [261, 0]
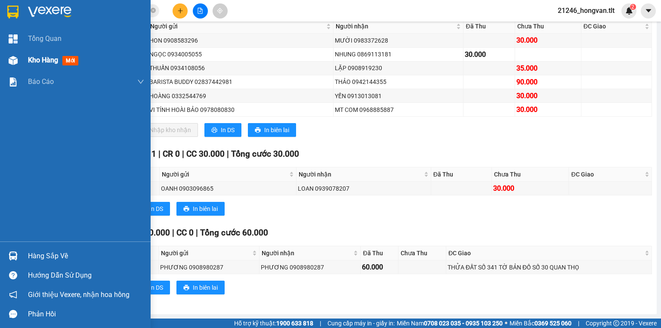
click at [33, 63] on span "Kho hàng" at bounding box center [43, 60] width 30 height 8
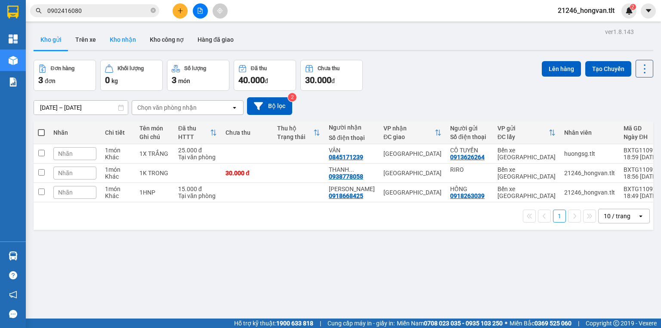
click at [123, 46] on button "Kho nhận" at bounding box center [123, 39] width 40 height 21
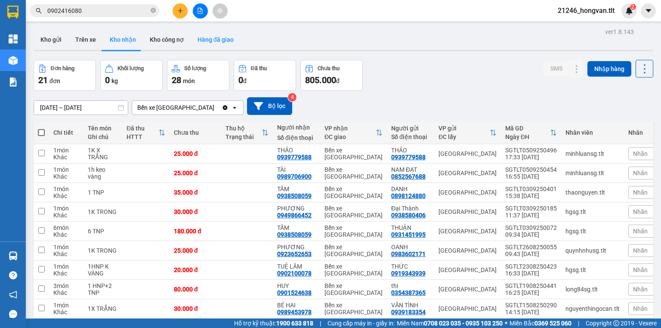
click at [219, 40] on button "Hàng đã giao" at bounding box center [216, 39] width 50 height 21
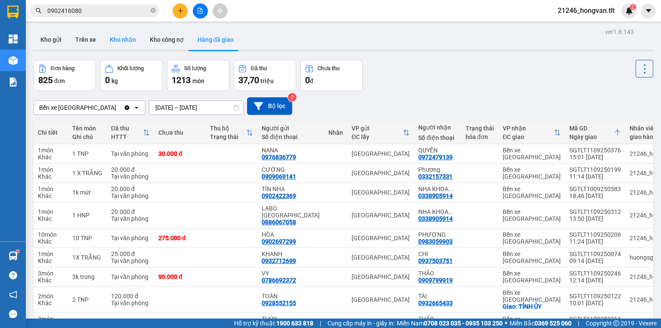
click at [129, 40] on button "Kho nhận" at bounding box center [123, 39] width 40 height 21
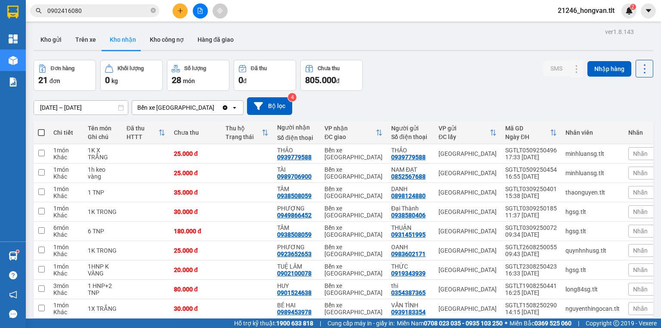
click at [40, 108] on input "01/03/2025 – 05/09/2025" at bounding box center [81, 108] width 94 height 14
drag, startPoint x: 427, startPoint y: 75, endPoint x: 422, endPoint y: 80, distance: 7.3
click at [427, 75] on div "Đơn hàng 21 đơn Khối lượng 0 kg Số lượng 28 món Đã thu 0 đ Chưa thu 805.000 đ S…" at bounding box center [344, 75] width 620 height 31
